Goal: Transaction & Acquisition: Purchase product/service

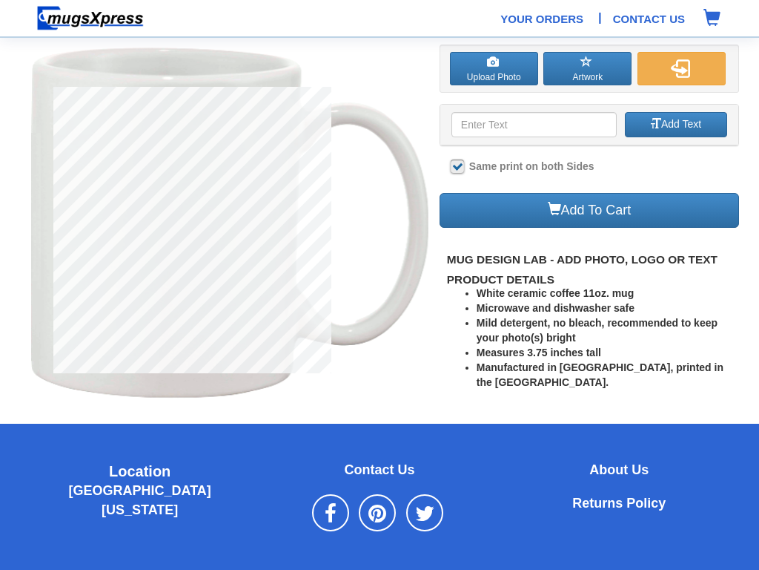
click at [534, 125] on input at bounding box center [534, 124] width 165 height 25
type input "upload color"
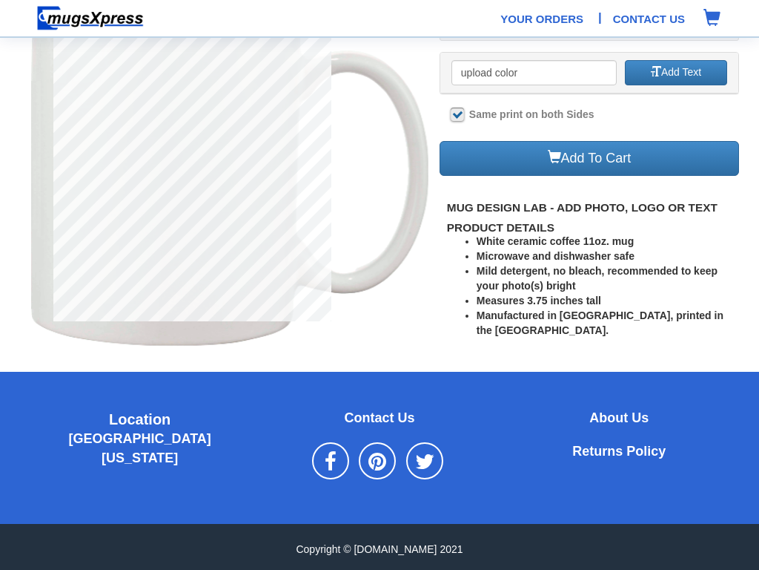
click at [90, 18] on img at bounding box center [90, 18] width 108 height 26
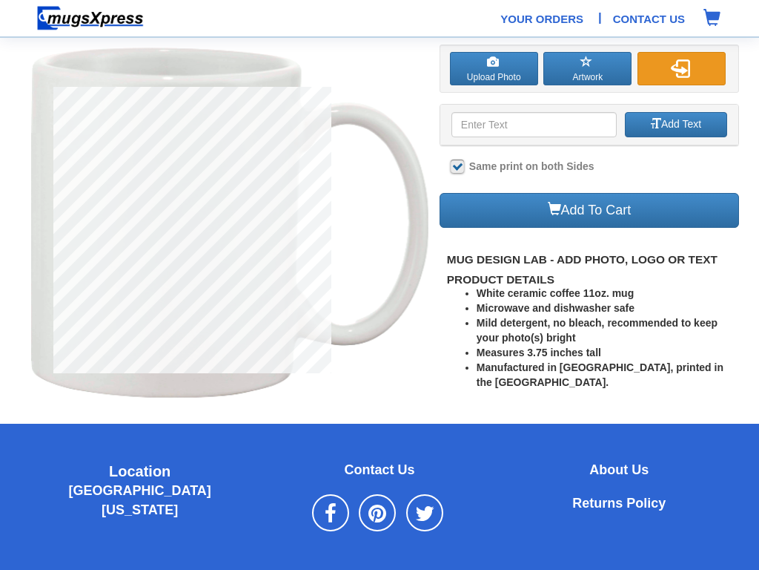
click at [681, 68] on img "button" at bounding box center [680, 68] width 19 height 19
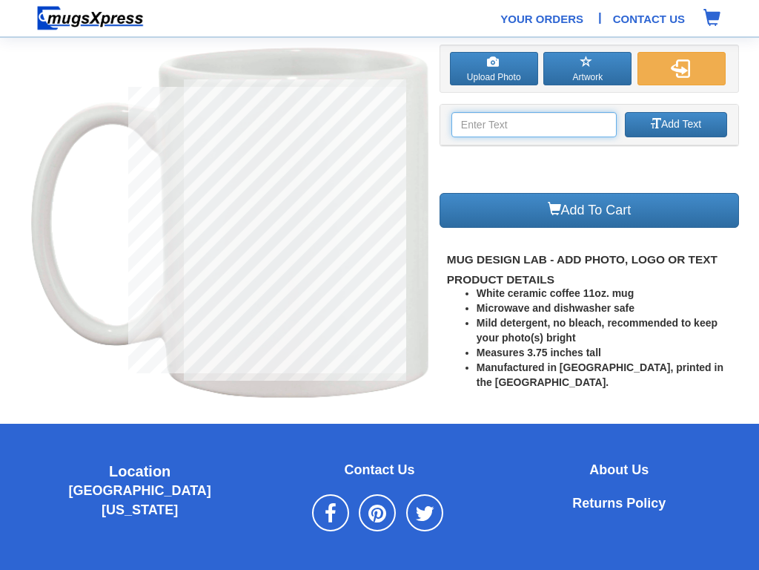
click at [534, 125] on input at bounding box center [534, 124] width 165 height 25
click at [90, 18] on img at bounding box center [90, 18] width 108 height 26
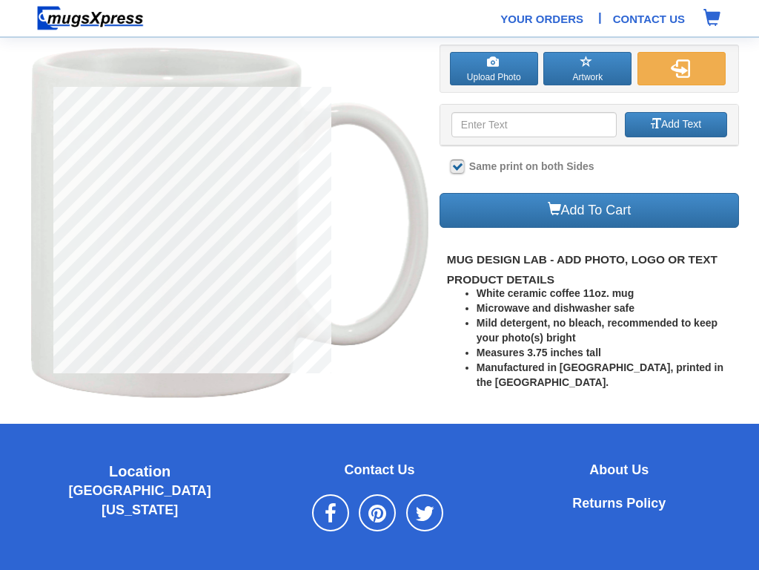
click at [534, 125] on input at bounding box center [534, 124] width 165 height 25
type input "dishwasher"
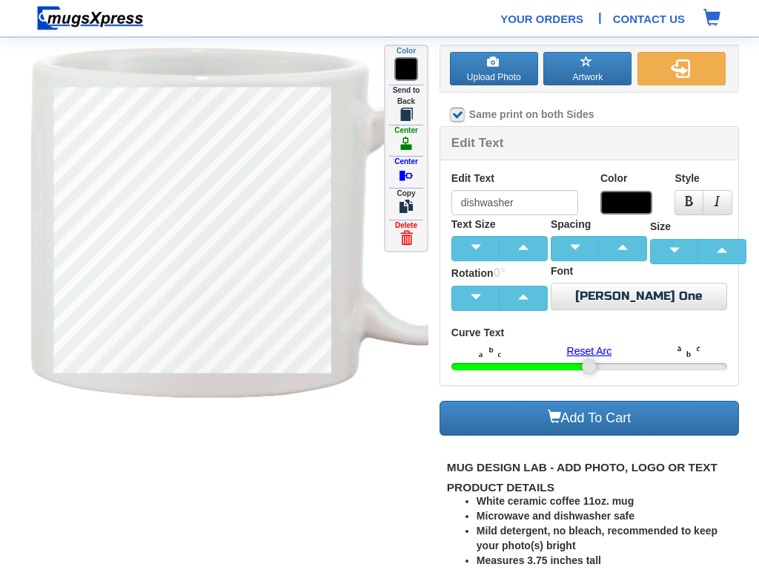
click at [688, 352] on img at bounding box center [689, 351] width 22 height 10
click at [587, 68] on span "button" at bounding box center [587, 62] width 12 height 12
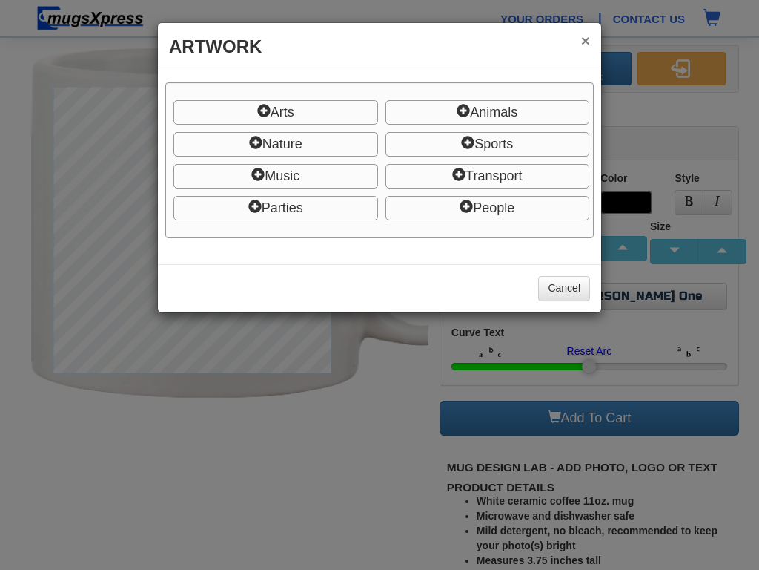
click at [585, 40] on button "×" at bounding box center [585, 41] width 9 height 16
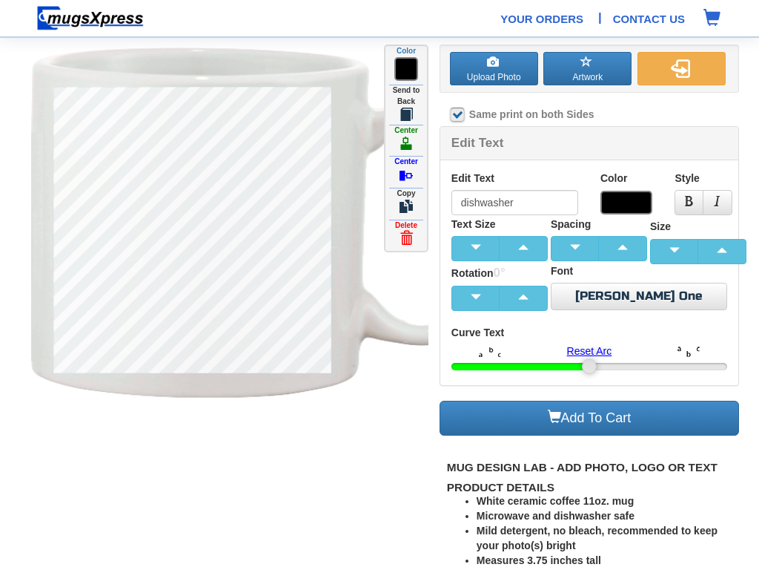
click at [406, 70] on span at bounding box center [407, 69] width 24 height 24
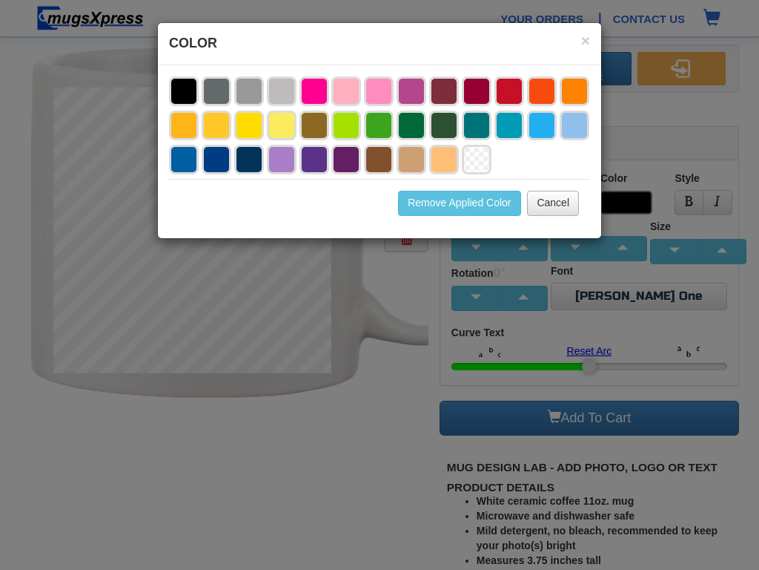
click at [553, 200] on button "Cancel" at bounding box center [553, 203] width 52 height 25
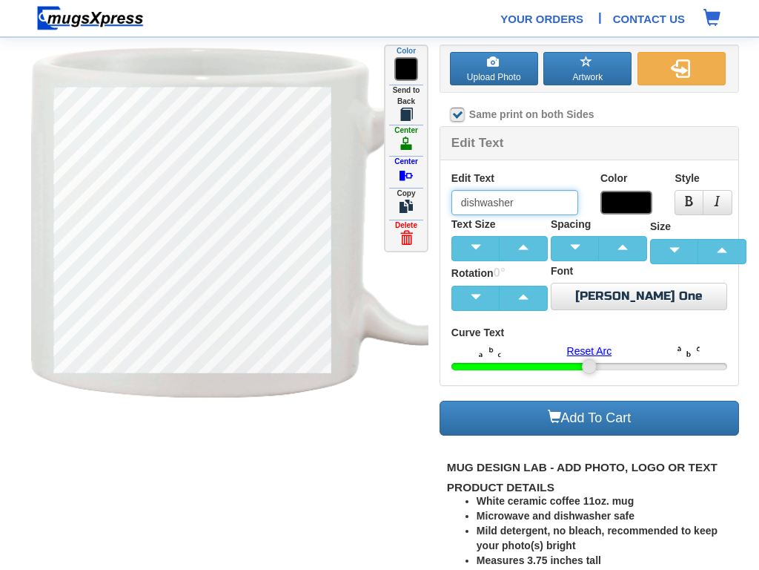
click at [515, 202] on input "dishwasher" at bounding box center [515, 202] width 127 height 25
type input "dishwasheradd"
click at [627, 194] on span at bounding box center [627, 203] width 53 height 24
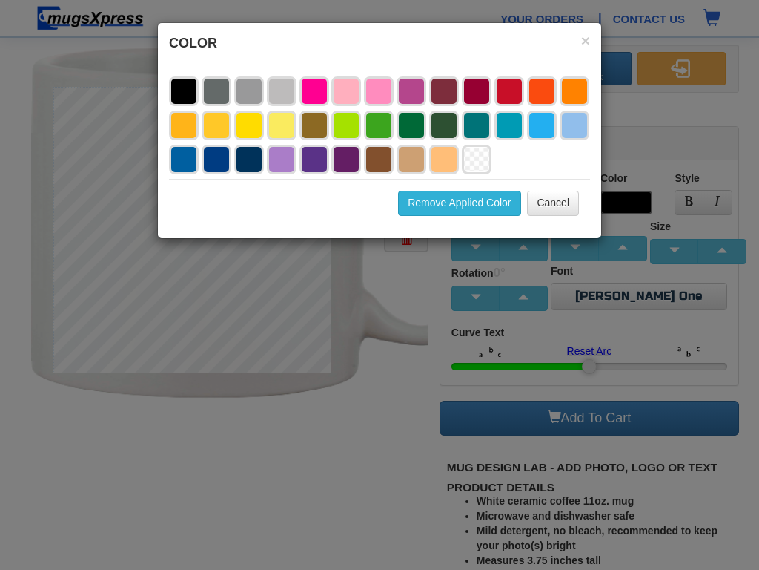
click at [459, 200] on button "Remove Applied Color" at bounding box center [459, 203] width 122 height 25
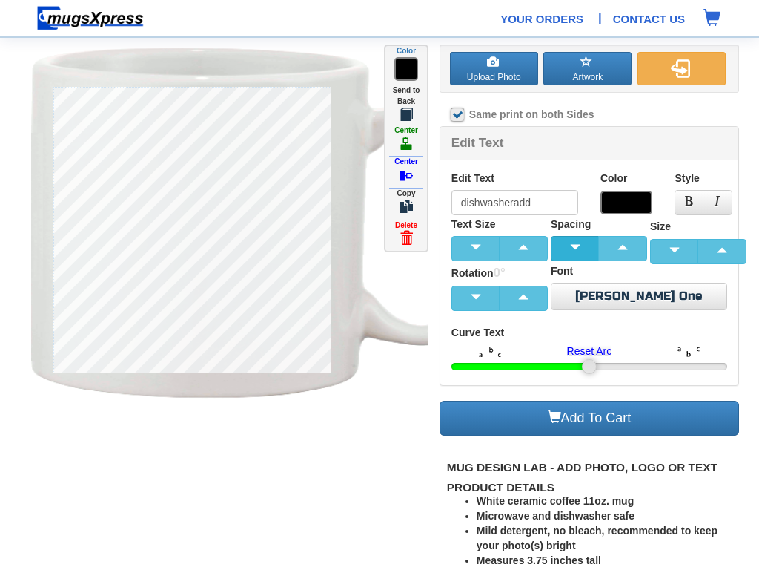
click at [589, 239] on button "button" at bounding box center [575, 248] width 49 height 25
